Goal: Manage account settings

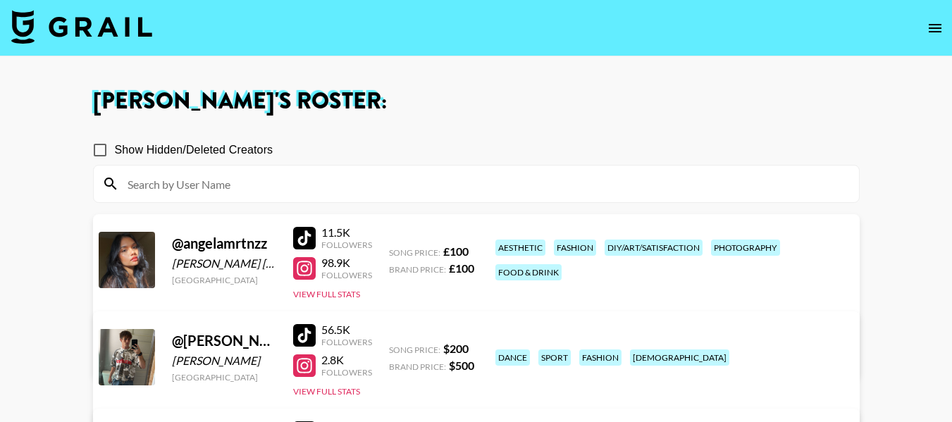
scroll to position [352, 0]
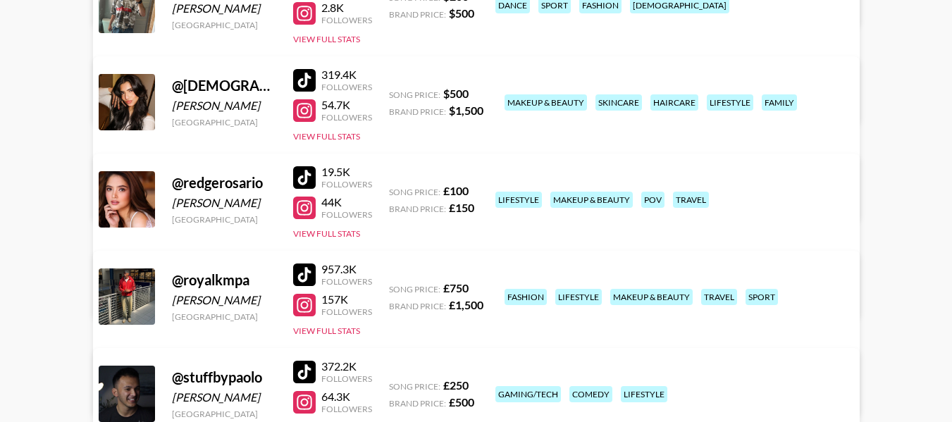
click at [481, 190] on link "View/Edit Details" at bounding box center [299, 197] width 363 height 14
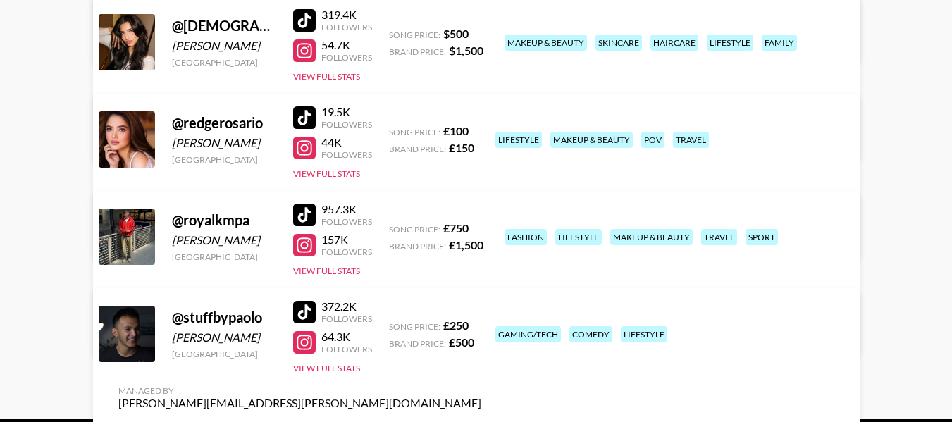
scroll to position [466, 0]
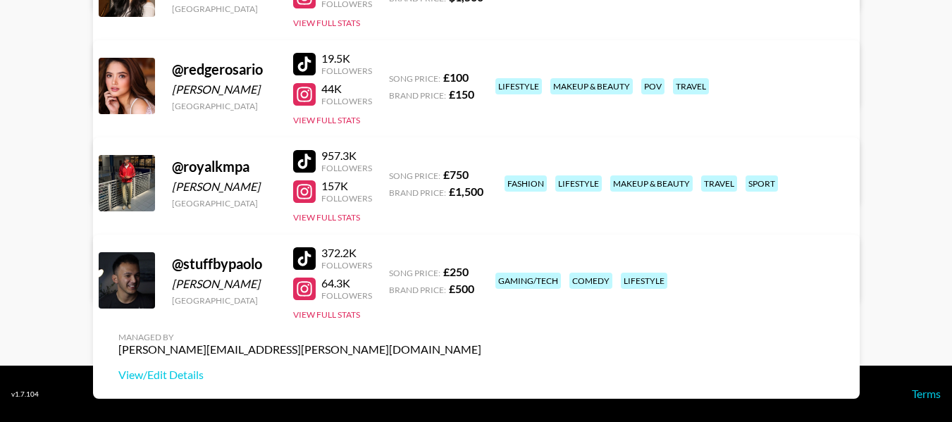
click at [481, 271] on link "View/Edit Details" at bounding box center [299, 278] width 363 height 14
click at [340, 218] on button "View Full Stats" at bounding box center [326, 217] width 67 height 11
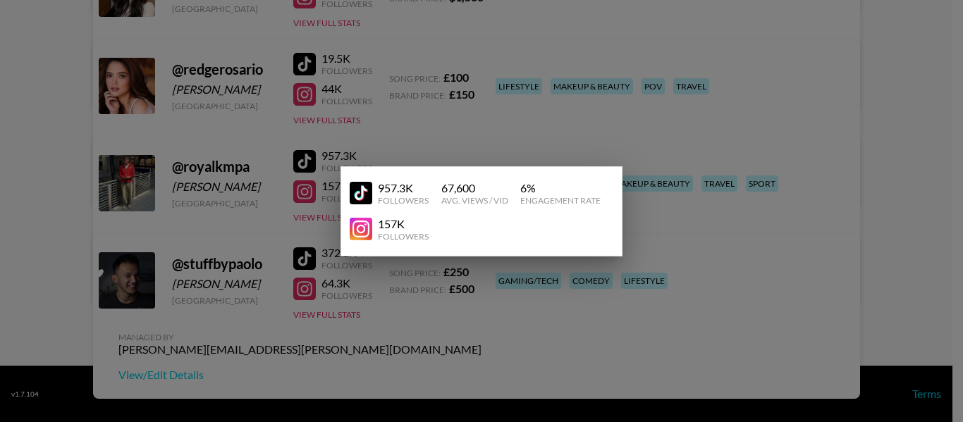
click at [908, 99] on div at bounding box center [481, 211] width 963 height 422
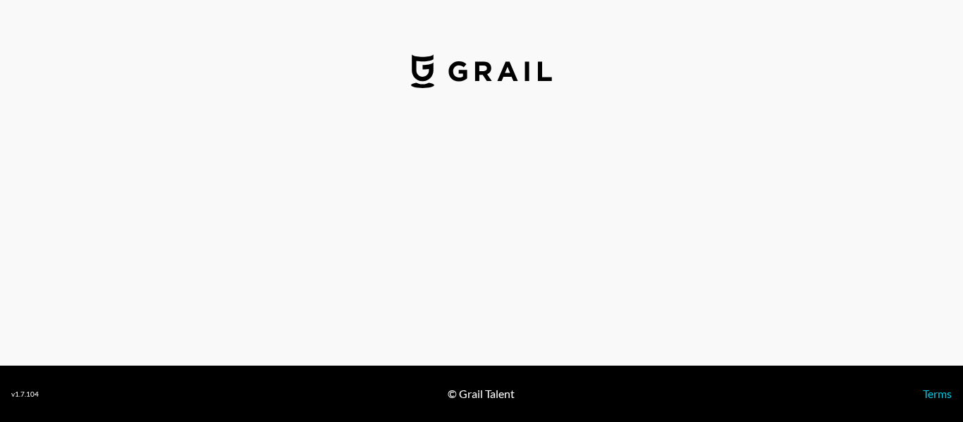
select select "USD"
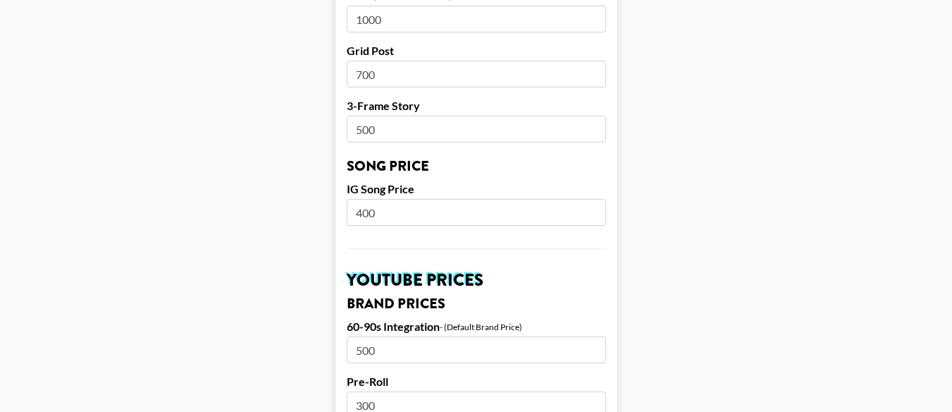
scroll to position [634, 0]
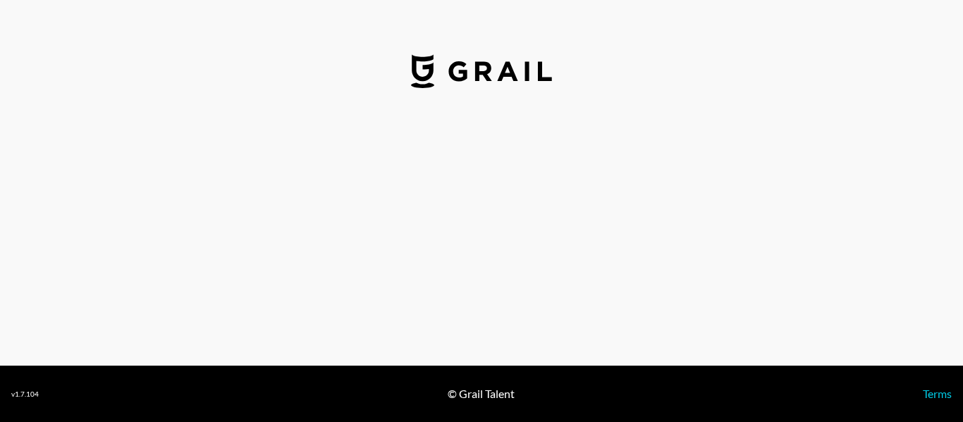
select select "GBP"
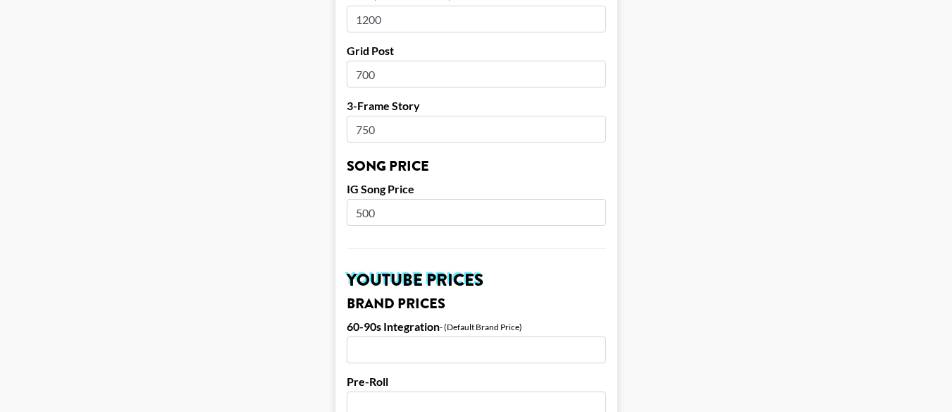
scroll to position [634, 0]
